Goal: Task Accomplishment & Management: Manage account settings

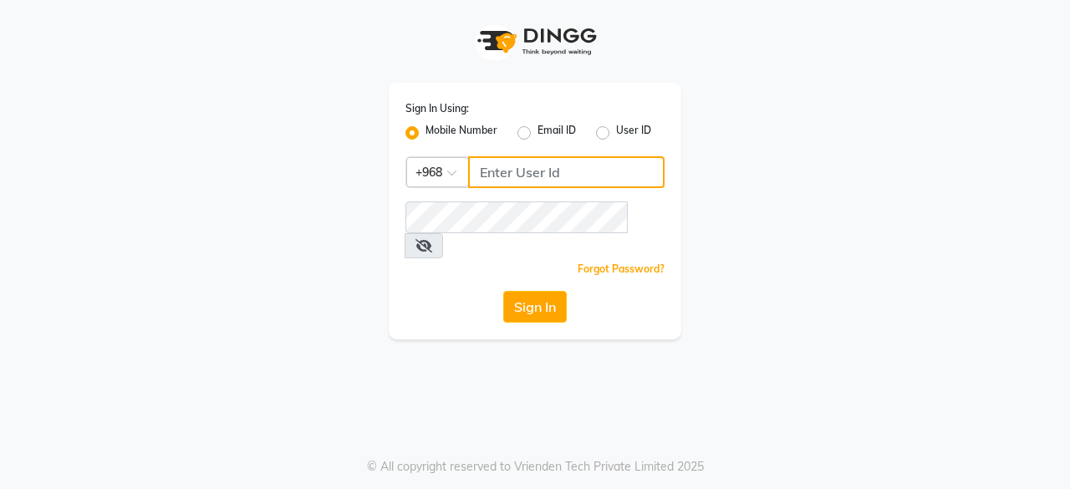
type input "79998373"
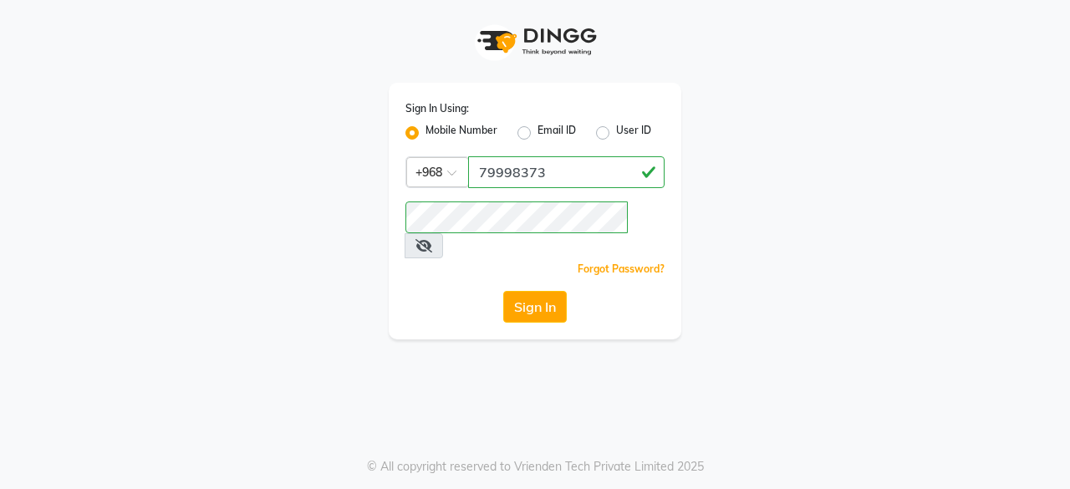
click at [432, 239] on icon at bounding box center [423, 245] width 17 height 13
click at [532, 291] on button "Sign In" at bounding box center [535, 307] width 64 height 32
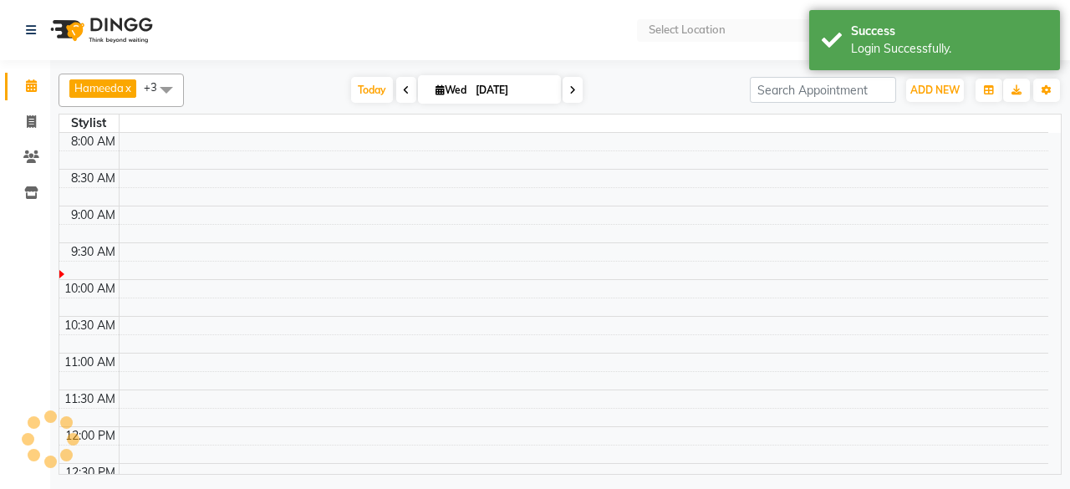
select select "en"
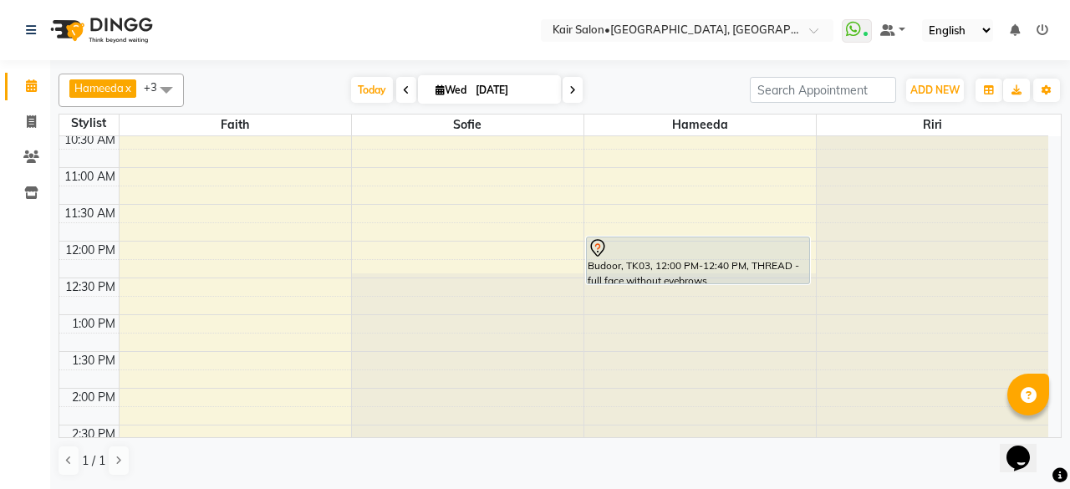
scroll to position [167, 0]
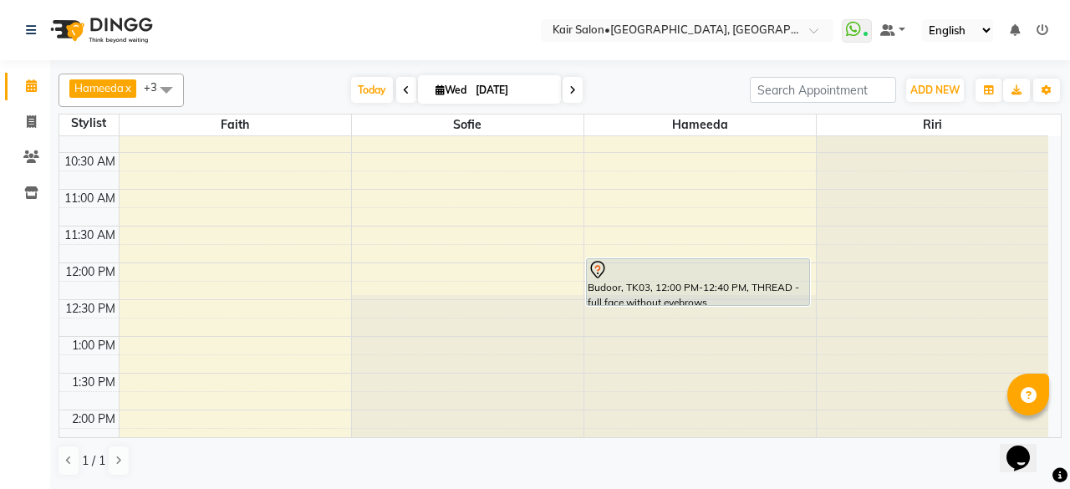
click at [1041, 27] on icon at bounding box center [1043, 30] width 12 height 12
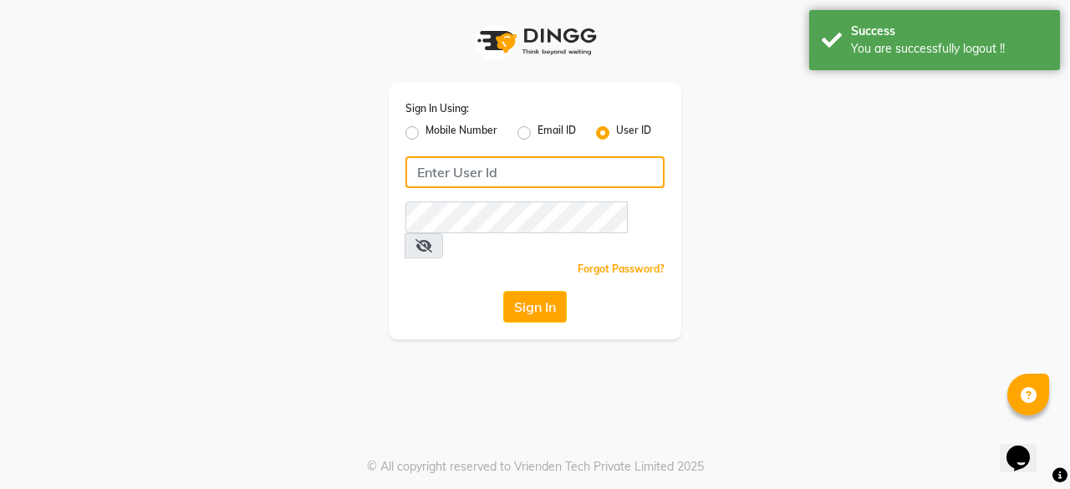
type input "79998373"
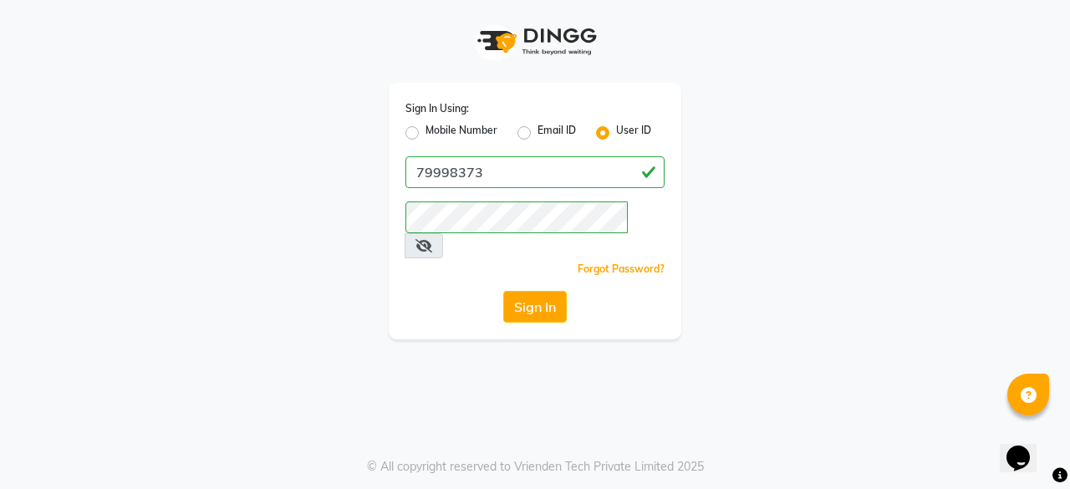
click at [537, 131] on label "Email ID" at bounding box center [556, 133] width 38 height 20
click at [537, 131] on input "Email ID" at bounding box center [542, 128] width 11 height 11
radio input "true"
radio input "false"
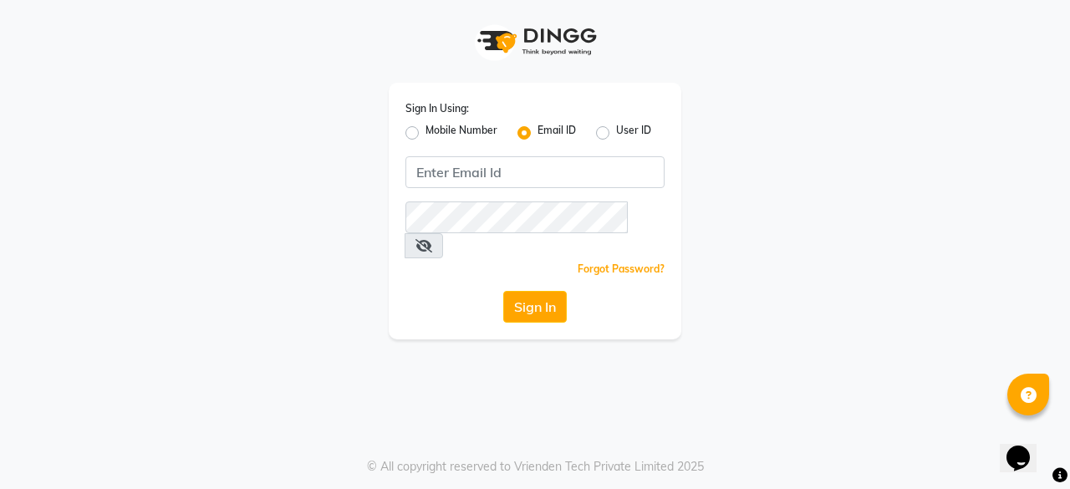
click at [616, 131] on label "User ID" at bounding box center [633, 133] width 35 height 20
click at [616, 131] on input "User ID" at bounding box center [621, 128] width 11 height 11
radio input "true"
radio input "false"
click at [576, 151] on div "Sign In Using: Mobile Number Email ID User ID Remember me Forgot Password? Sign…" at bounding box center [535, 211] width 293 height 257
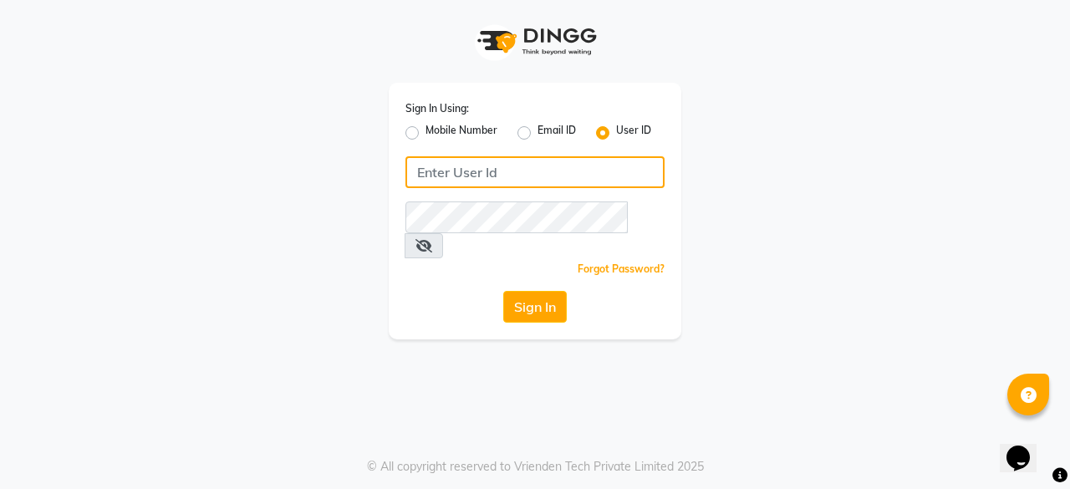
drag, startPoint x: 565, startPoint y: 159, endPoint x: 562, endPoint y: 168, distance: 9.8
click at [562, 166] on input "Username" at bounding box center [534, 172] width 259 height 32
type input "oshabeautybar"
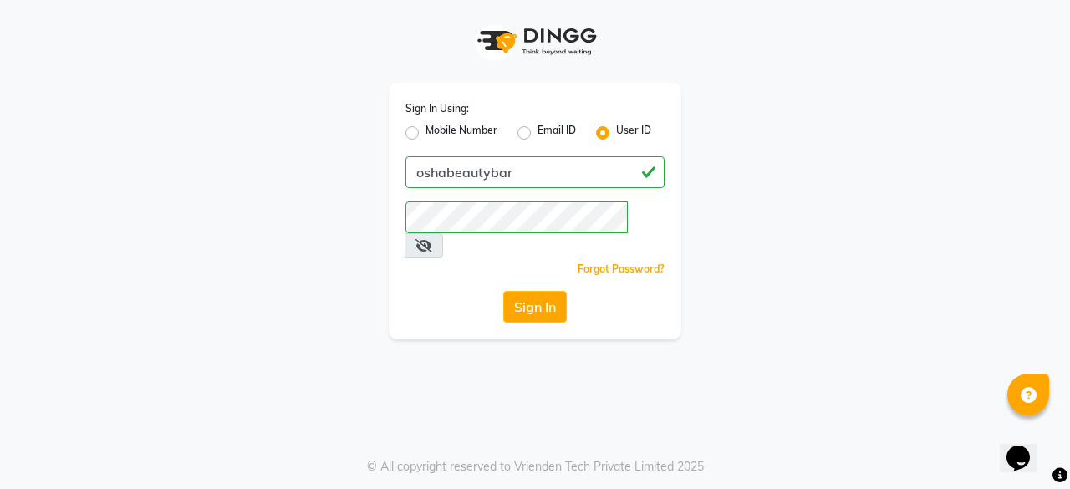
click at [443, 233] on span at bounding box center [424, 245] width 38 height 25
click at [432, 239] on icon at bounding box center [423, 245] width 17 height 13
click at [532, 291] on button "Sign In" at bounding box center [535, 307] width 64 height 32
